Goal: Task Accomplishment & Management: Manage account settings

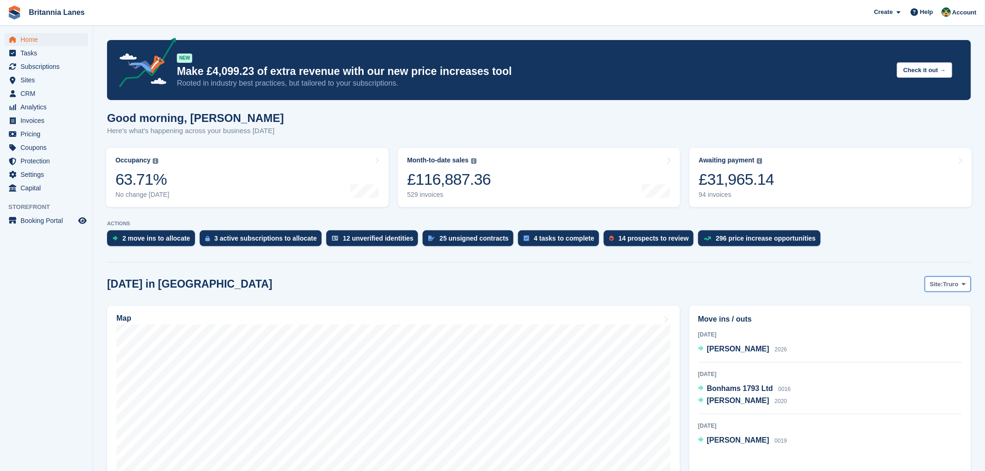
click at [938, 277] on button "Site: Truro" at bounding box center [948, 284] width 46 height 15
click at [935, 319] on link "Falmouth" at bounding box center [925, 323] width 84 height 17
click at [956, 284] on span "Falmouth" at bounding box center [945, 284] width 27 height 9
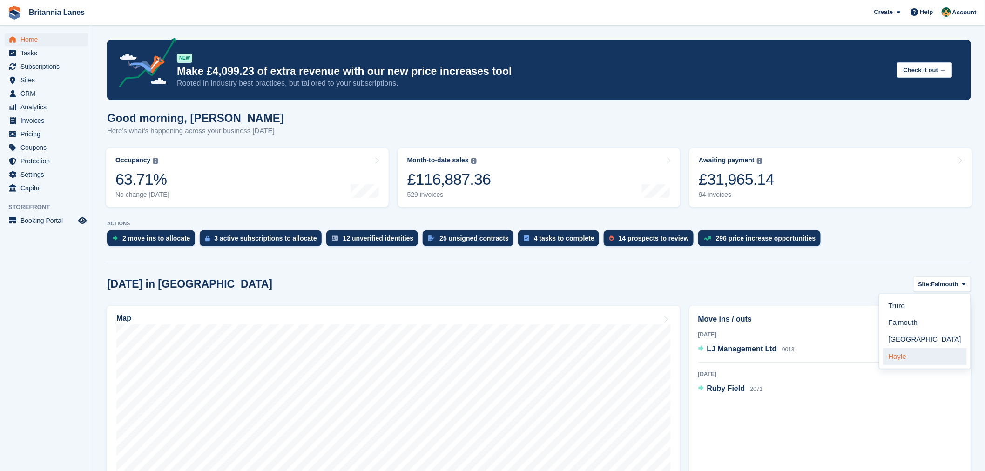
click at [923, 357] on link "Hayle" at bounding box center [925, 356] width 84 height 17
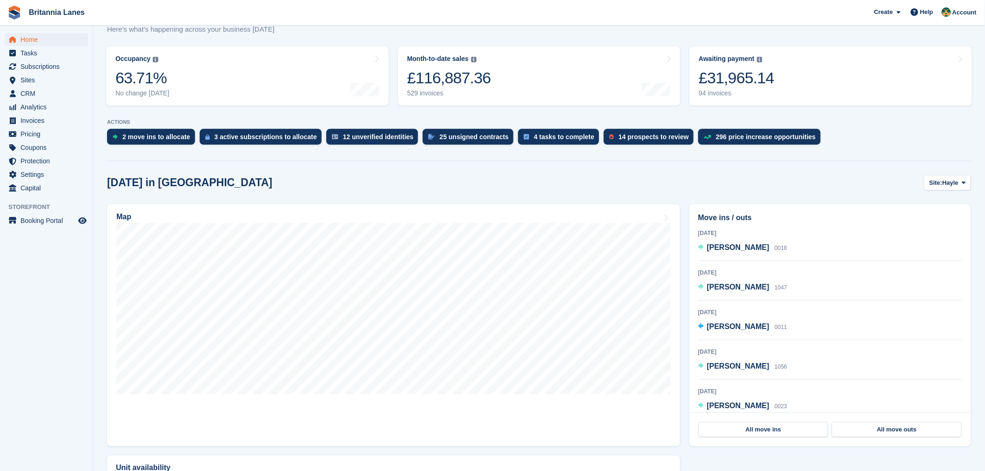
scroll to position [120, 0]
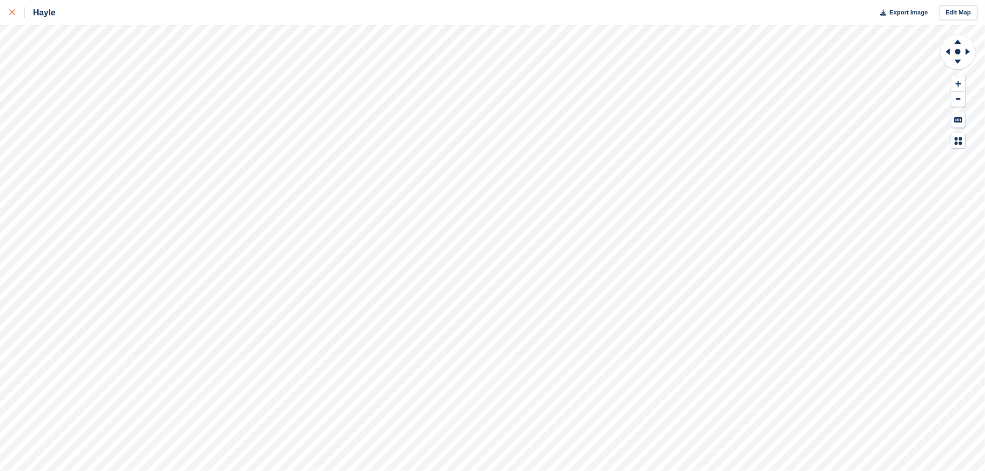
click at [14, 11] on icon at bounding box center [12, 12] width 6 height 6
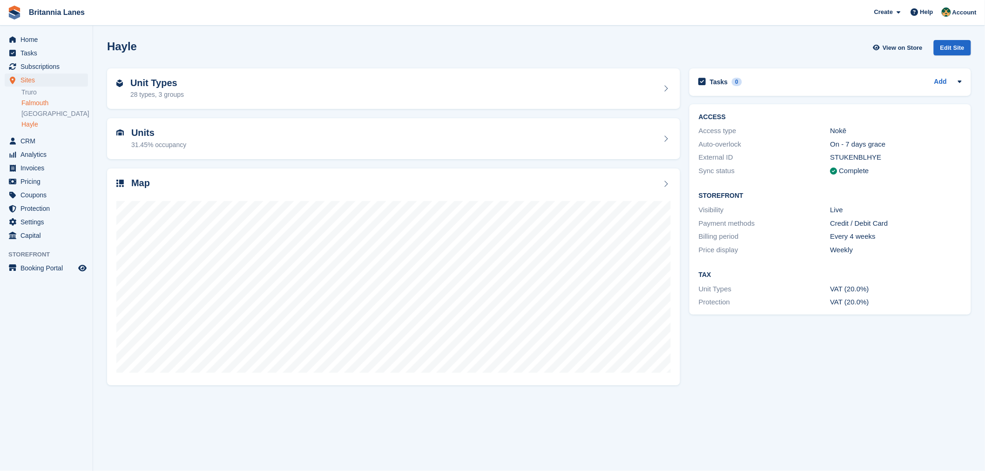
click at [36, 105] on link "Falmouth" at bounding box center [54, 103] width 67 height 9
click at [27, 142] on span "CRM" at bounding box center [48, 141] width 56 height 13
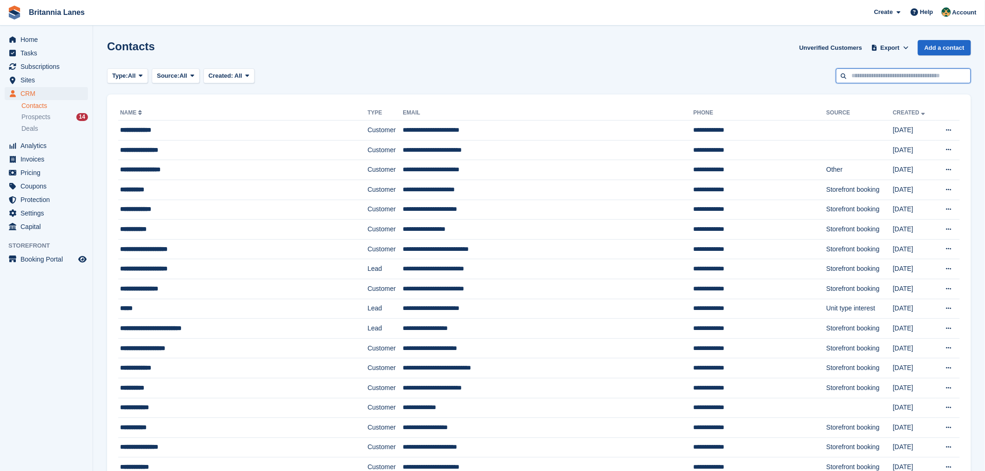
click at [867, 77] on input "text" at bounding box center [903, 75] width 135 height 15
type input "*****"
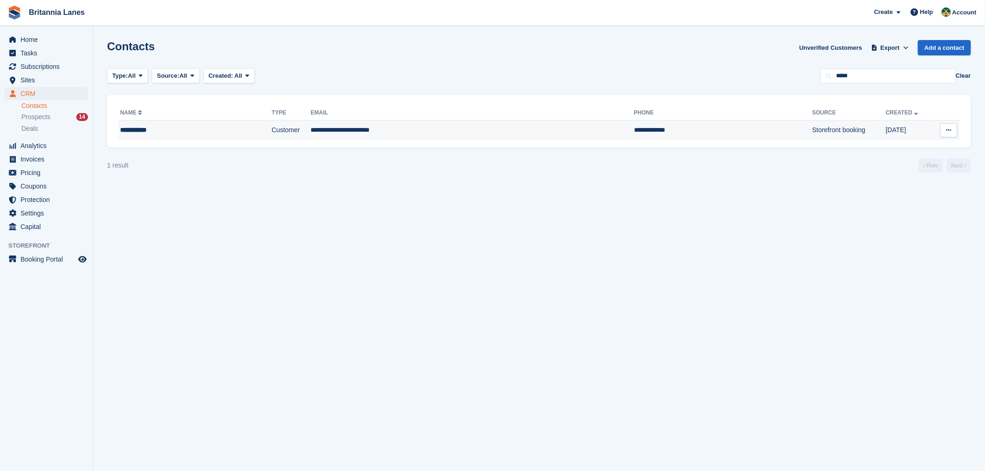
click at [146, 131] on div "**********" at bounding box center [174, 130] width 109 height 10
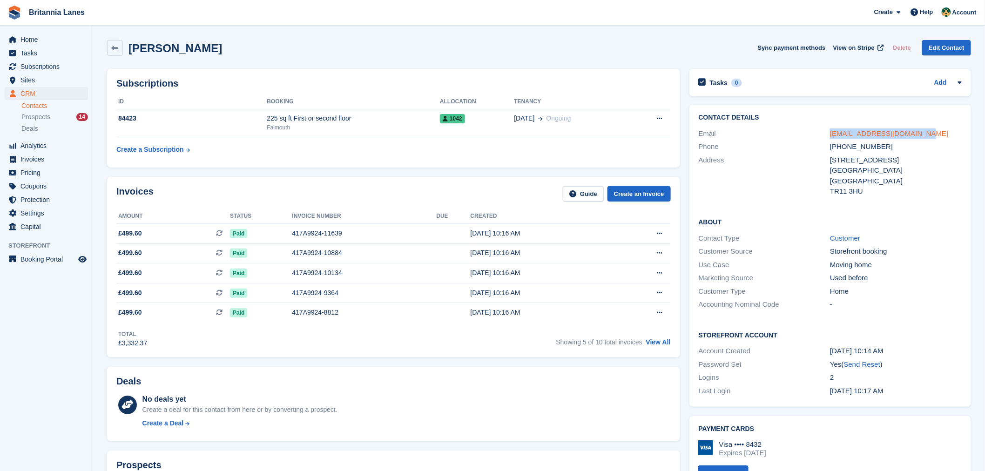
drag, startPoint x: 931, startPoint y: 132, endPoint x: 831, endPoint y: 137, distance: 100.2
click at [831, 137] on div "bigshimmerywall@gmail.com" at bounding box center [896, 133] width 132 height 11
copy link "bigshimmerywall@gmail.com"
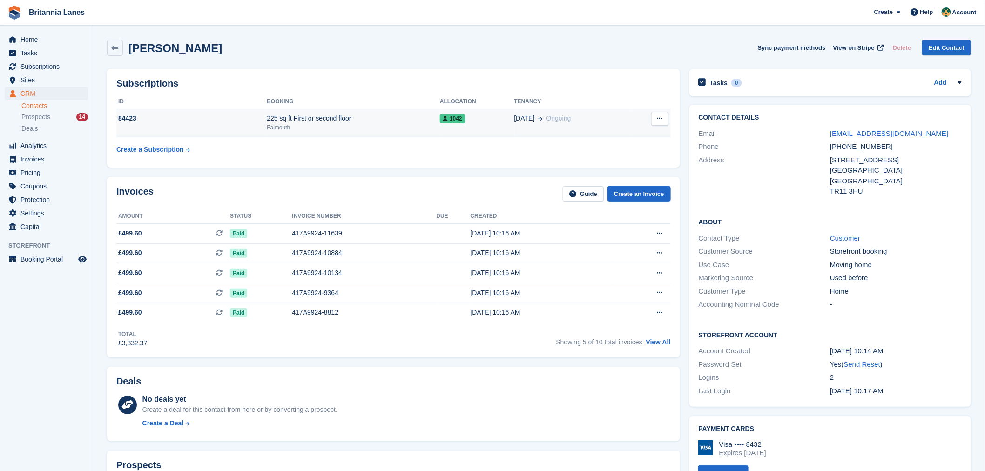
click at [359, 123] on div "Falmouth" at bounding box center [353, 127] width 173 height 8
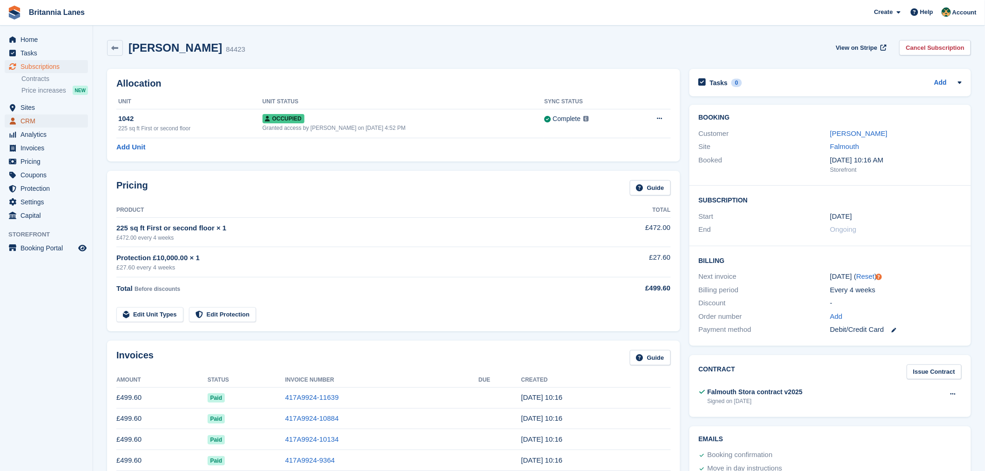
click at [38, 122] on span "CRM" at bounding box center [48, 121] width 56 height 13
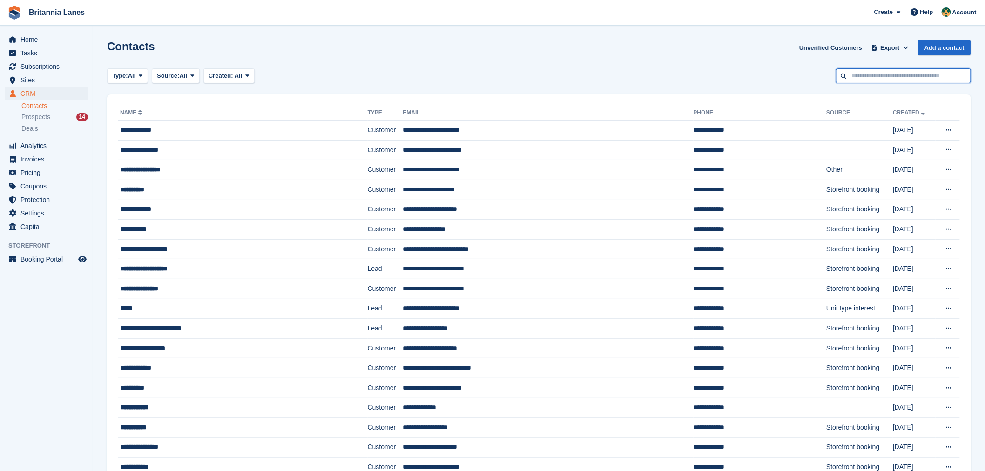
click at [896, 70] on input "text" at bounding box center [903, 75] width 135 height 15
type input "*****"
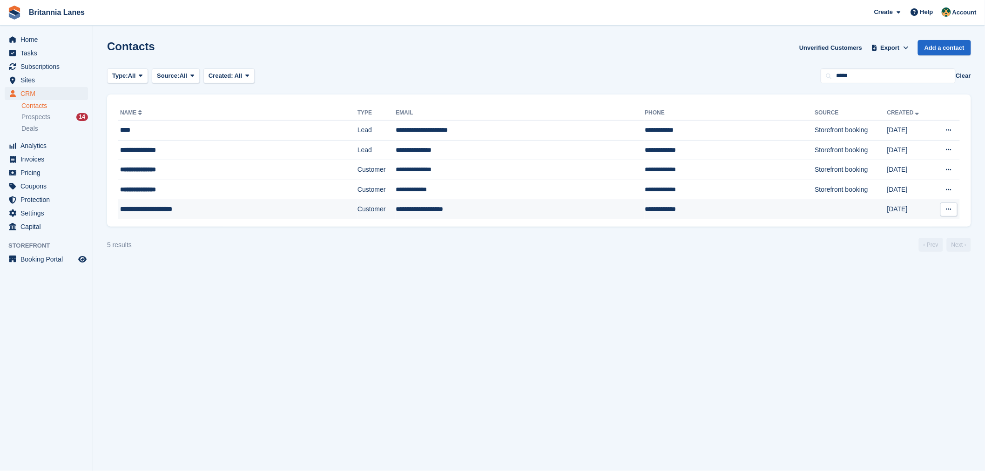
click at [191, 207] on div "**********" at bounding box center [207, 209] width 175 height 10
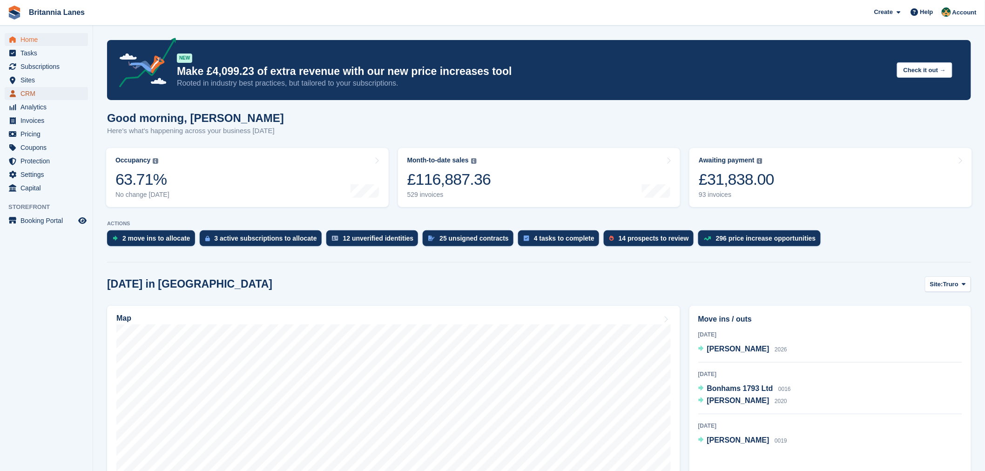
click at [35, 96] on span "CRM" at bounding box center [48, 93] width 56 height 13
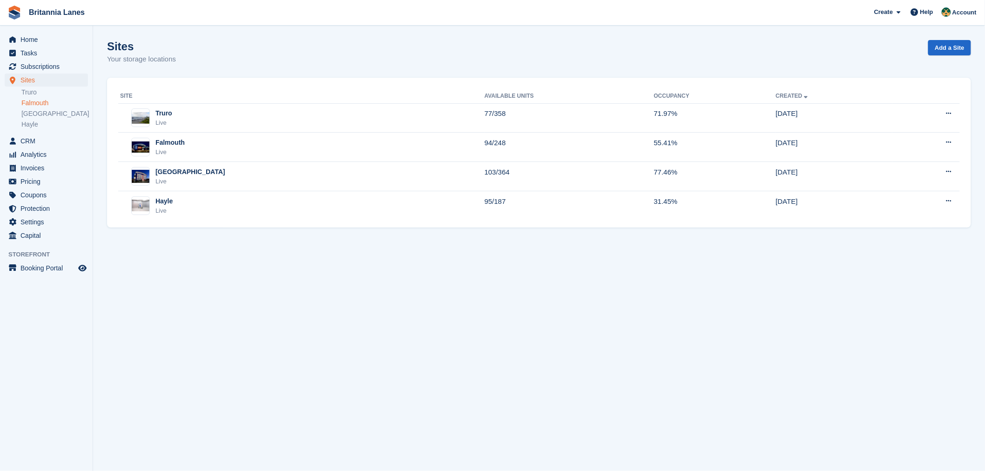
click at [39, 104] on link "Falmouth" at bounding box center [54, 103] width 67 height 9
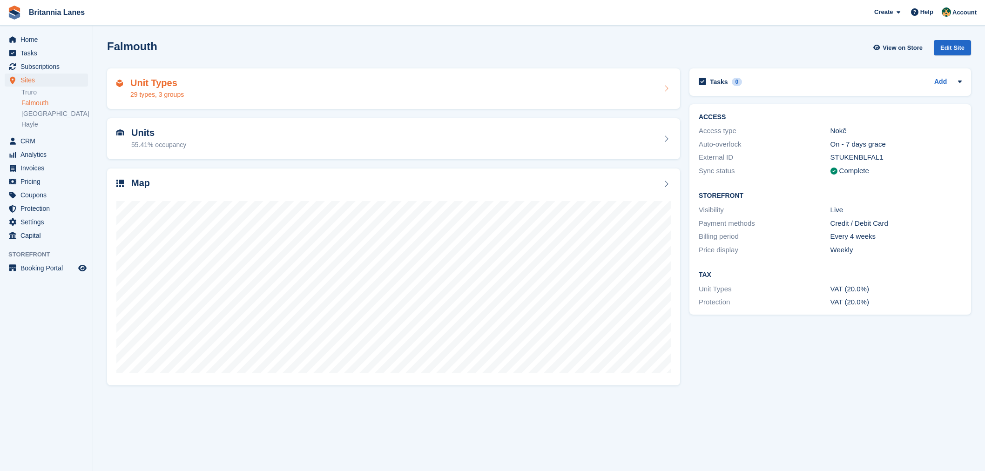
click at [231, 86] on div "Unit Types 29 types, 3 groups" at bounding box center [393, 89] width 554 height 22
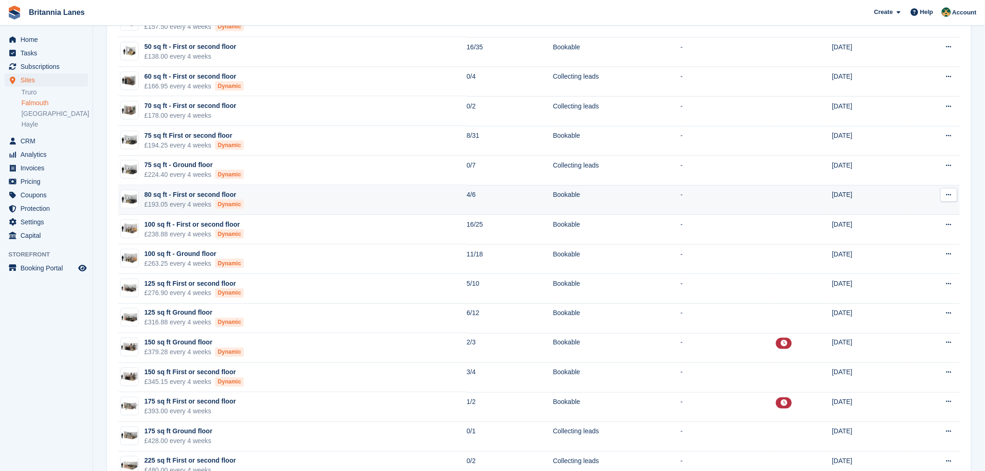
scroll to position [482, 0]
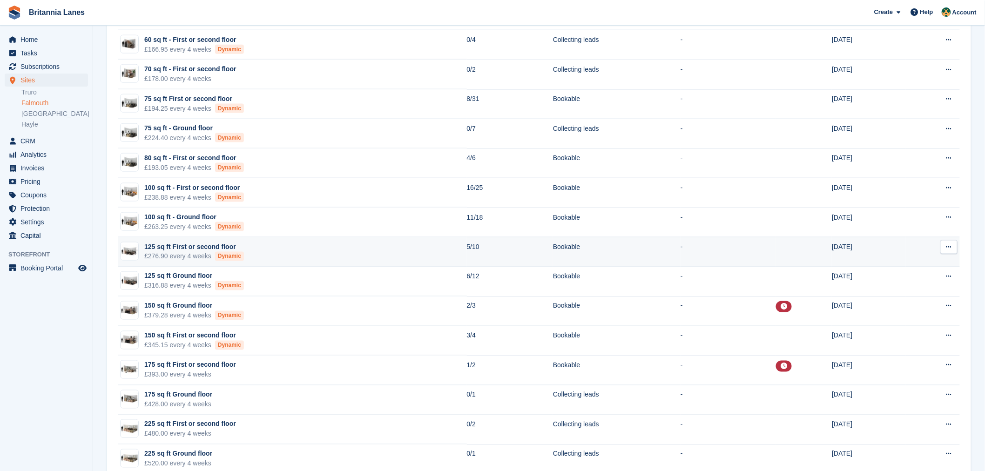
click at [184, 250] on div "125 sq ft First or second floor" at bounding box center [194, 247] width 100 height 10
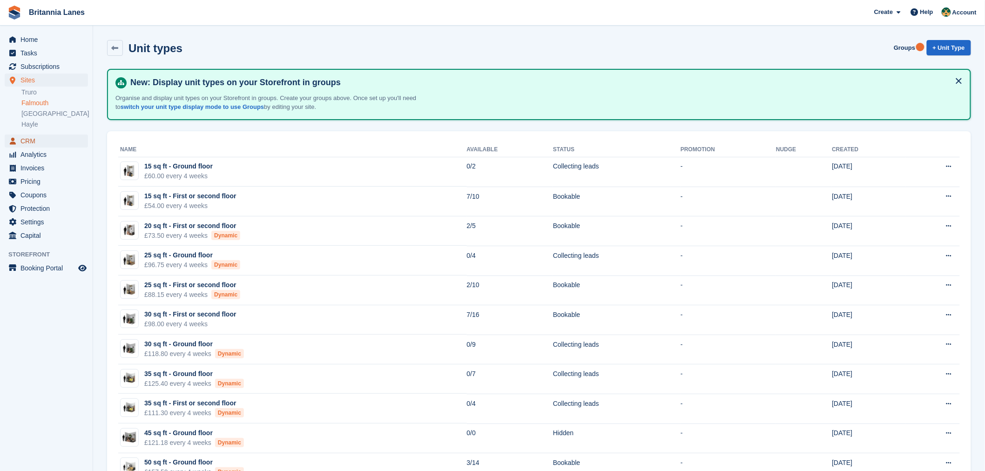
click at [36, 142] on span "CRM" at bounding box center [48, 141] width 56 height 13
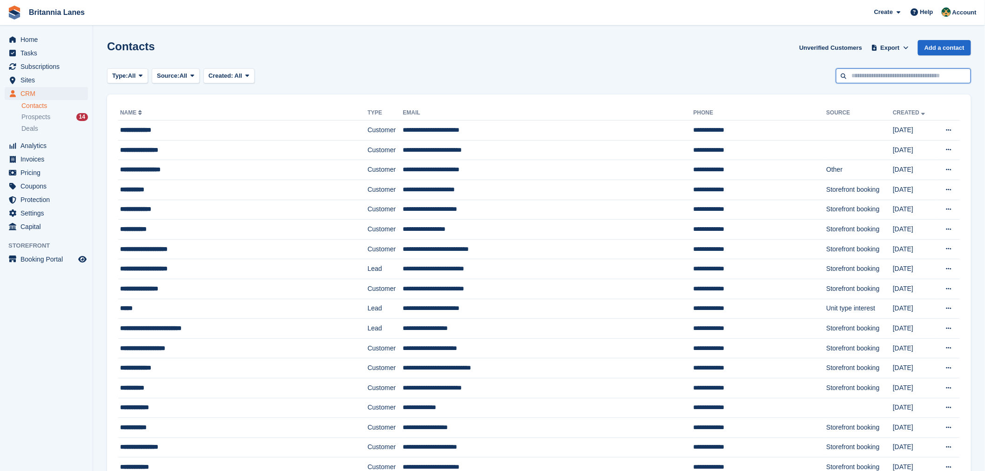
click at [867, 69] on input "text" at bounding box center [903, 75] width 135 height 15
type input "*******"
click at [867, 69] on input "*******" at bounding box center [903, 75] width 135 height 15
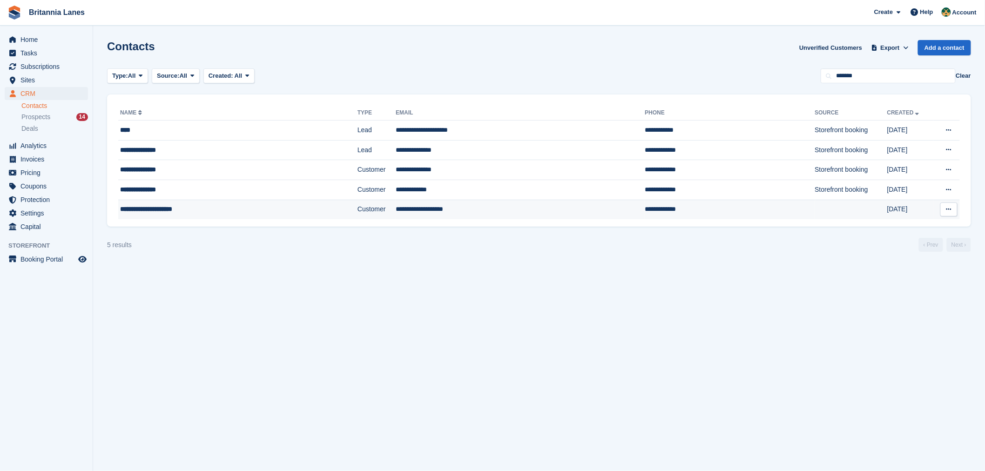
click at [238, 213] on div "**********" at bounding box center [207, 209] width 175 height 10
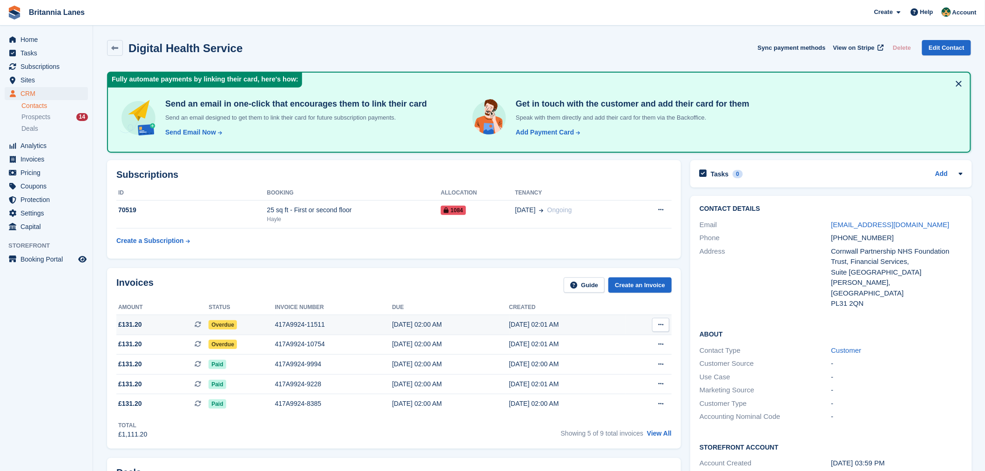
click at [284, 320] on div "417A9924-11511" at bounding box center [333, 325] width 117 height 10
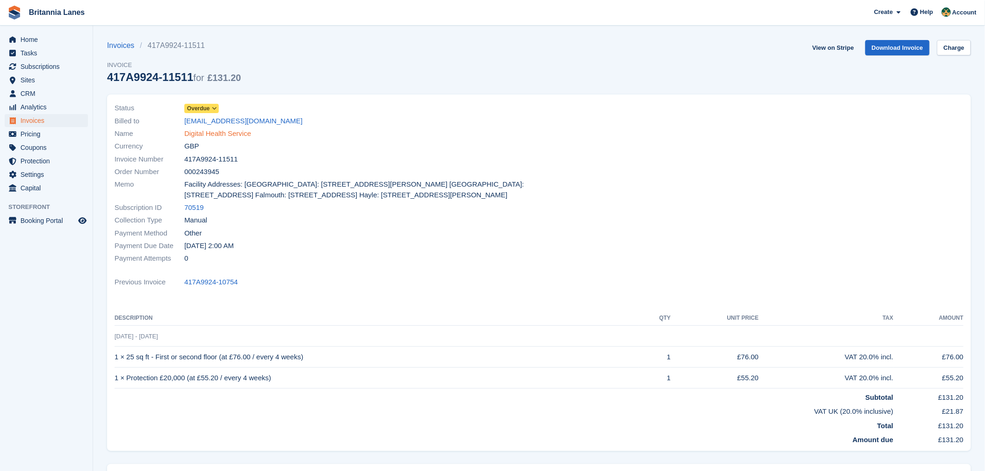
click at [215, 134] on link "Digital Health Service" at bounding box center [217, 133] width 67 height 11
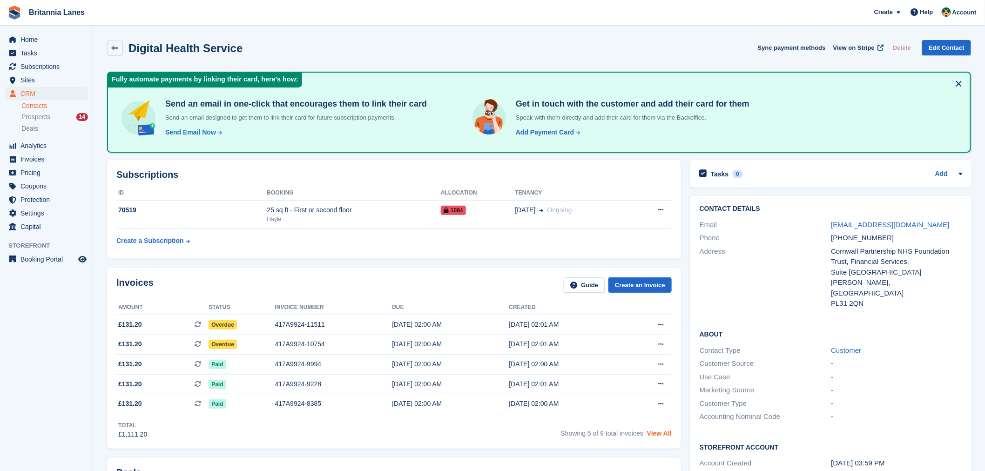
click at [652, 433] on link "View All" at bounding box center [659, 433] width 25 height 7
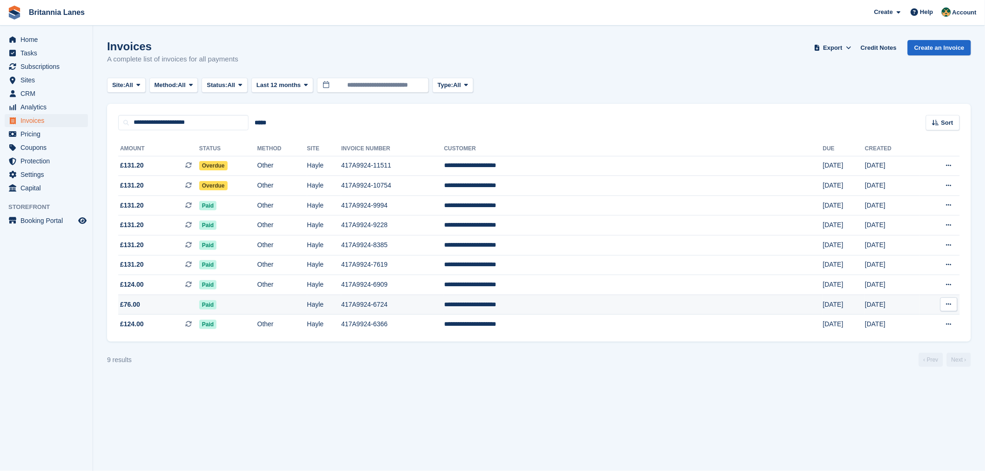
click at [257, 305] on td "Paid" at bounding box center [228, 305] width 58 height 20
click at [257, 327] on td "Paid" at bounding box center [228, 325] width 58 height 20
click at [196, 290] on span "£124.00 This is a recurring subscription invoice." at bounding box center [158, 285] width 81 height 10
click at [257, 270] on td "Paid" at bounding box center [228, 265] width 58 height 20
click at [30, 38] on span "Home" at bounding box center [48, 39] width 56 height 13
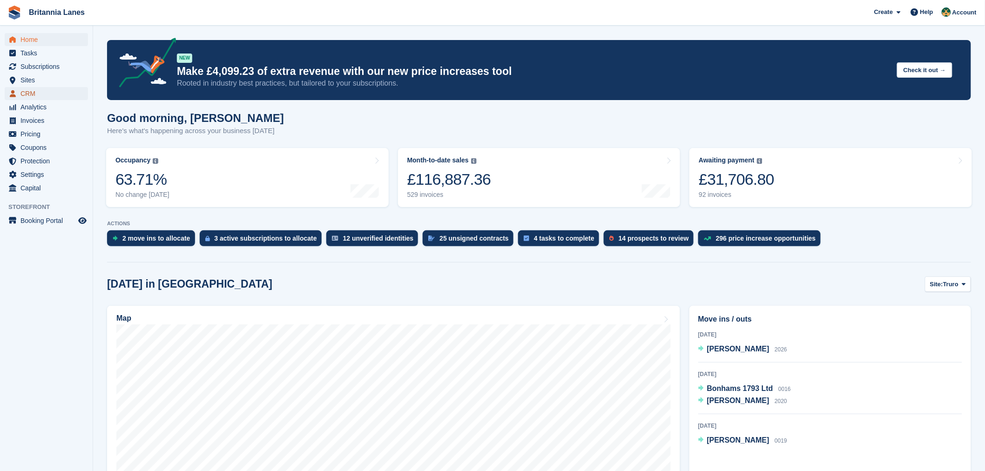
click at [25, 95] on span "CRM" at bounding box center [48, 93] width 56 height 13
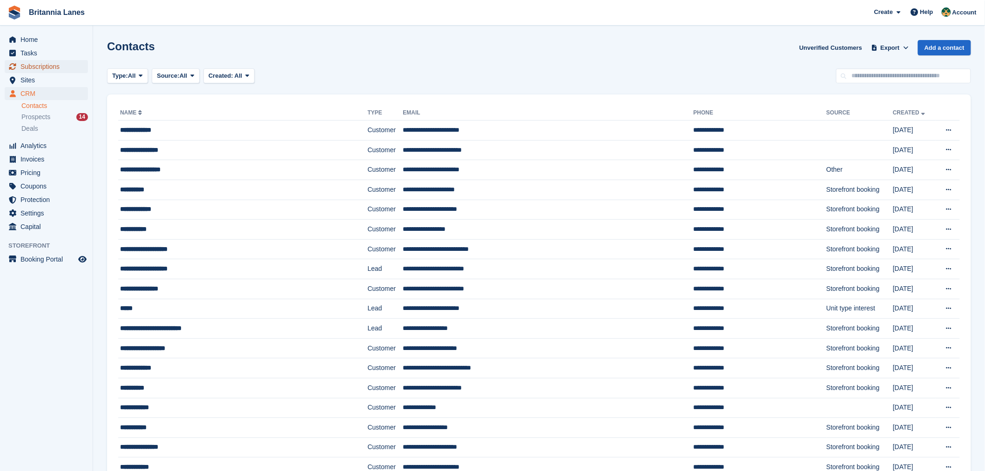
click at [31, 68] on span "Subscriptions" at bounding box center [48, 66] width 56 height 13
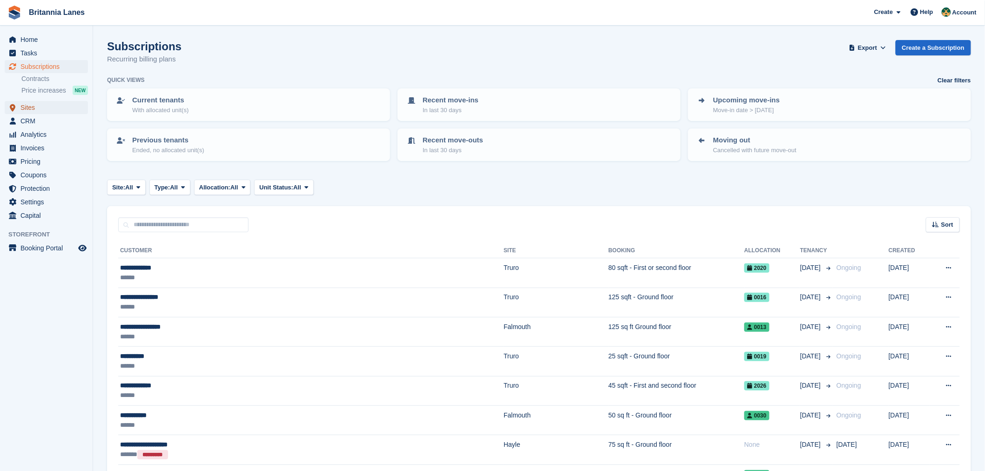
click at [26, 110] on span "Sites" at bounding box center [48, 107] width 56 height 13
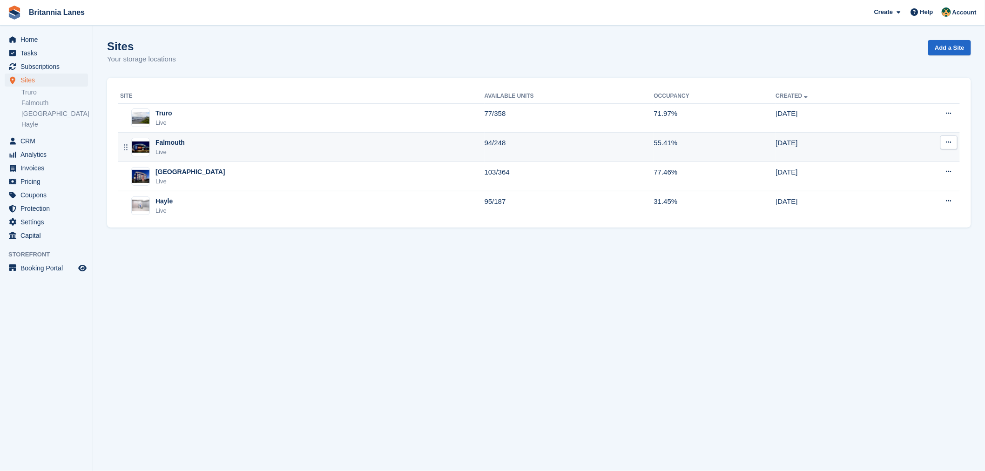
click at [183, 144] on div "Falmouth" at bounding box center [169, 143] width 29 height 10
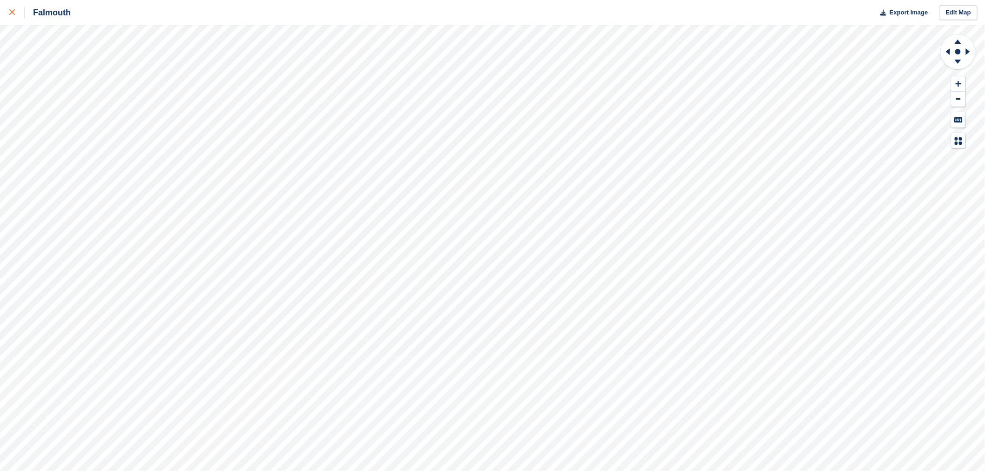
click at [11, 8] on div at bounding box center [16, 12] width 15 height 11
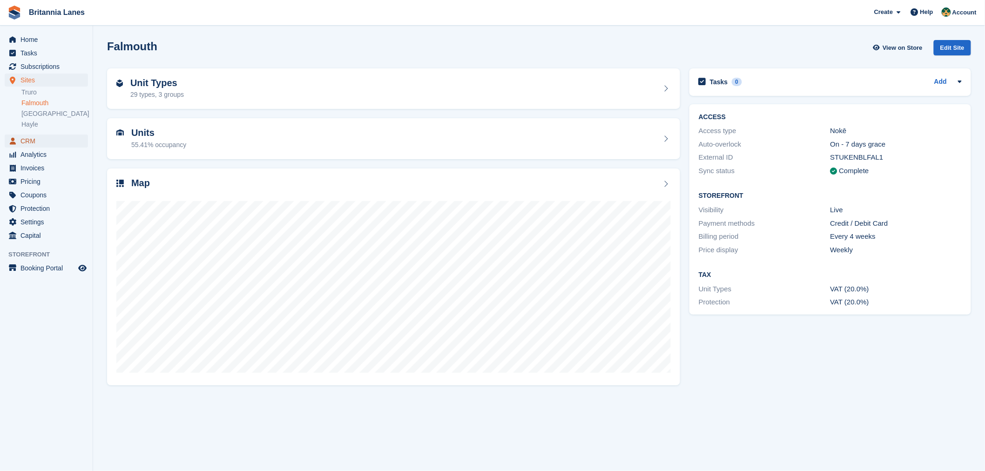
click at [29, 143] on span "CRM" at bounding box center [48, 141] width 56 height 13
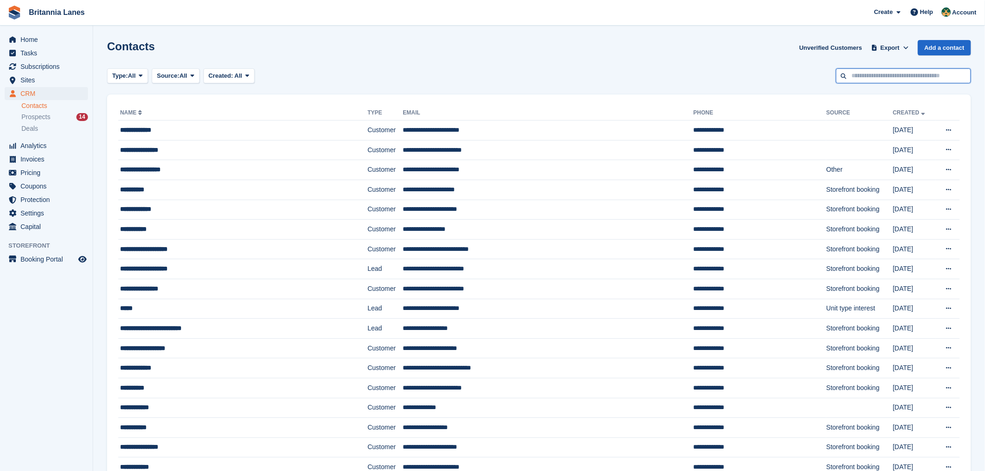
click at [874, 75] on input "text" at bounding box center [903, 75] width 135 height 15
type input "*****"
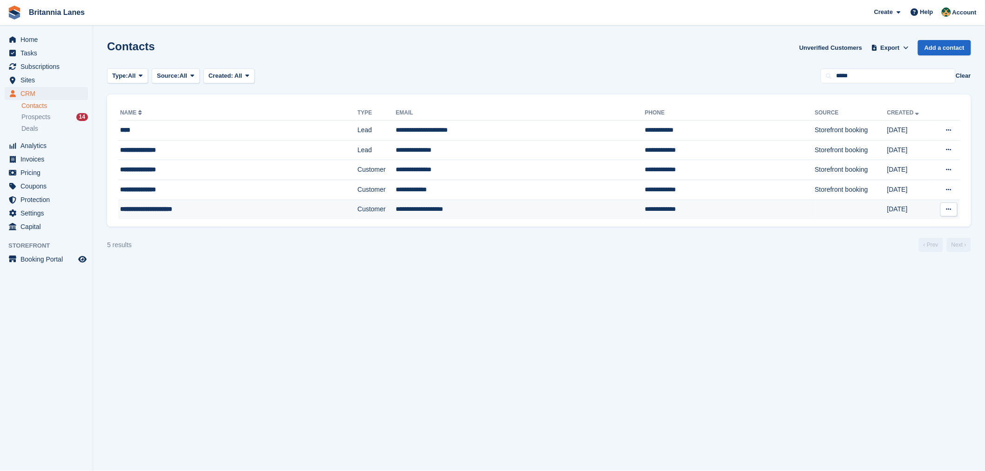
click at [148, 208] on div "**********" at bounding box center [207, 209] width 175 height 10
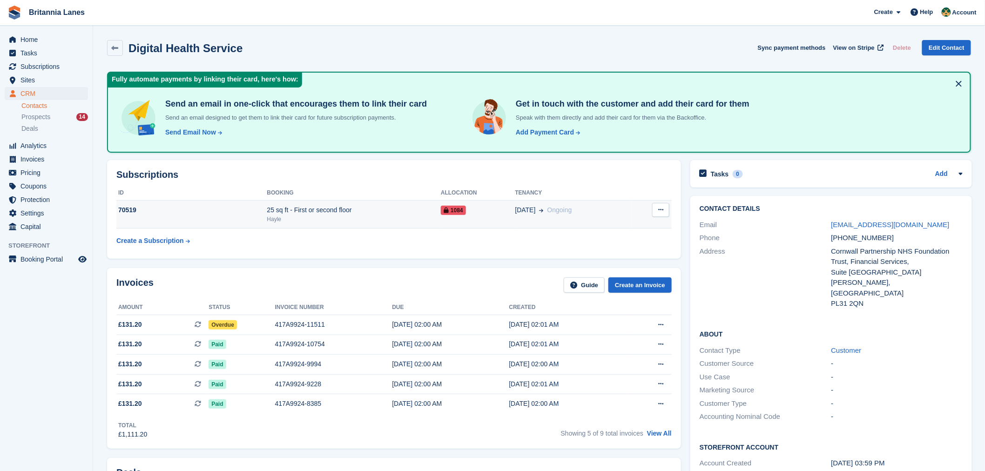
click at [659, 207] on icon at bounding box center [660, 210] width 5 height 6
click at [328, 209] on div "25 sq ft - First or second floor" at bounding box center [354, 210] width 174 height 10
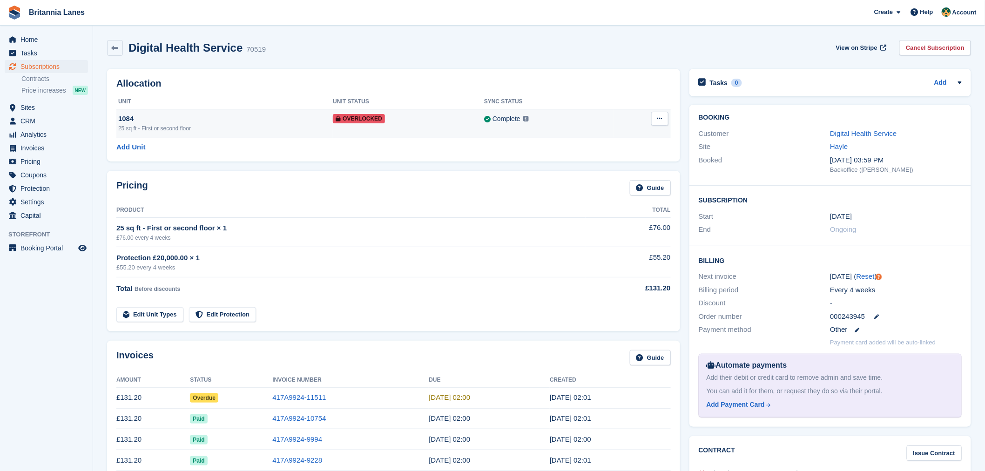
click at [659, 116] on icon at bounding box center [659, 118] width 5 height 6
click at [364, 127] on td "Overlocked" at bounding box center [408, 123] width 151 height 29
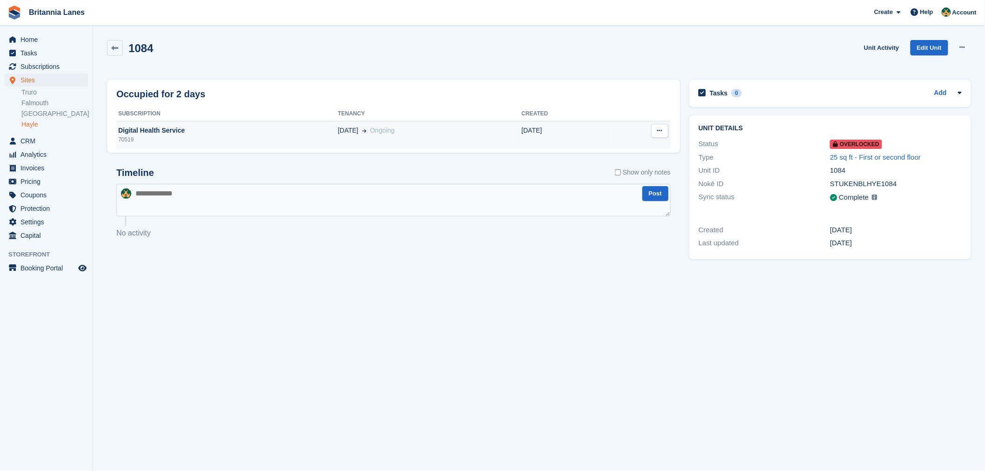
click at [654, 135] on button at bounding box center [659, 131] width 17 height 14
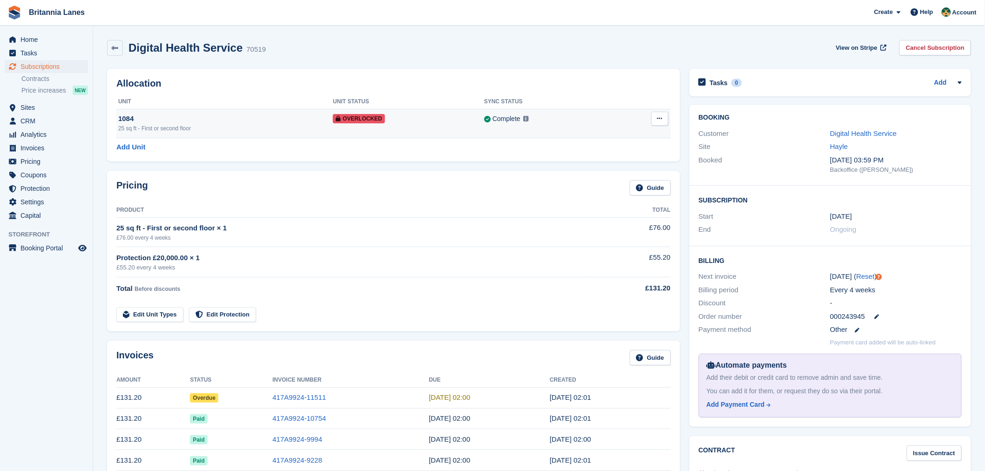
click at [662, 122] on button at bounding box center [659, 119] width 17 height 14
click at [601, 137] on p "Remove Overlock" at bounding box center [623, 137] width 81 height 12
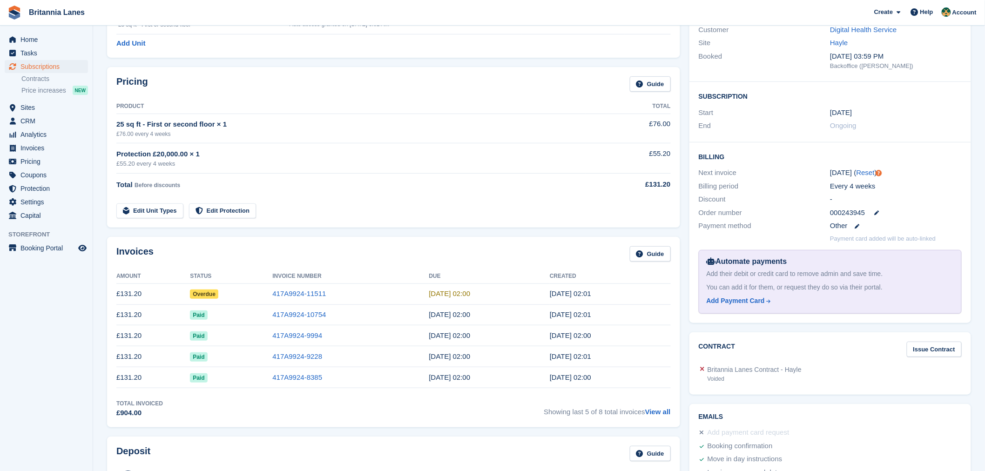
scroll to position [120, 0]
